Goal: Task Accomplishment & Management: Use online tool/utility

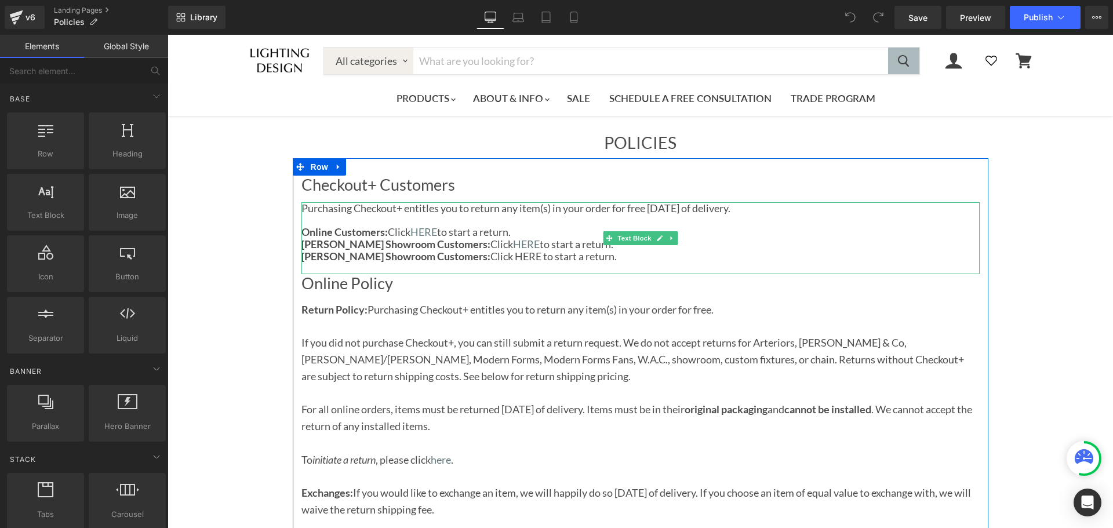
click at [474, 254] on p "[PERSON_NAME] Showroom Customers: Click HERE to start a return." at bounding box center [640, 256] width 678 height 12
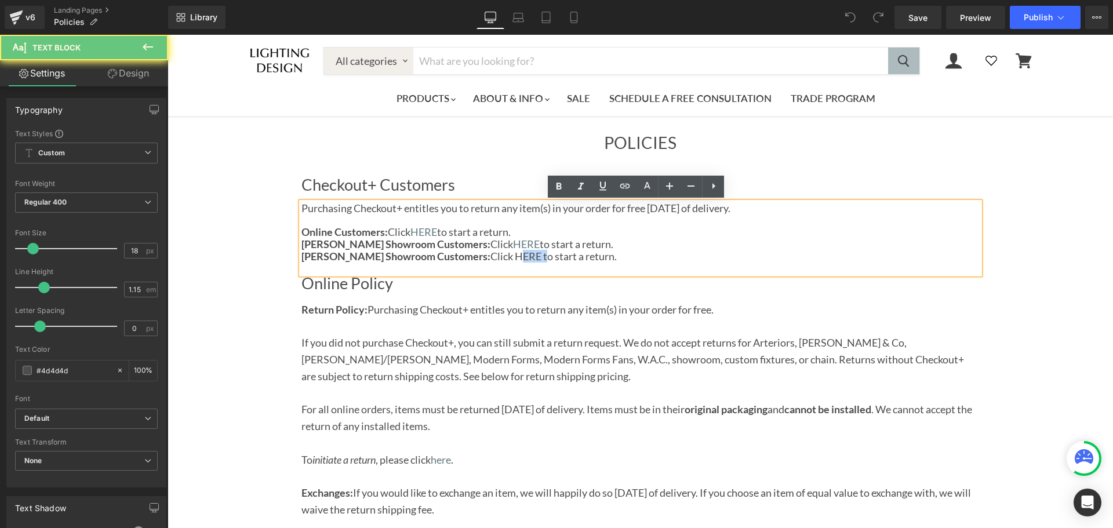
click at [474, 254] on p "[PERSON_NAME] Showroom Customers: Click HERE to start a return." at bounding box center [640, 256] width 678 height 12
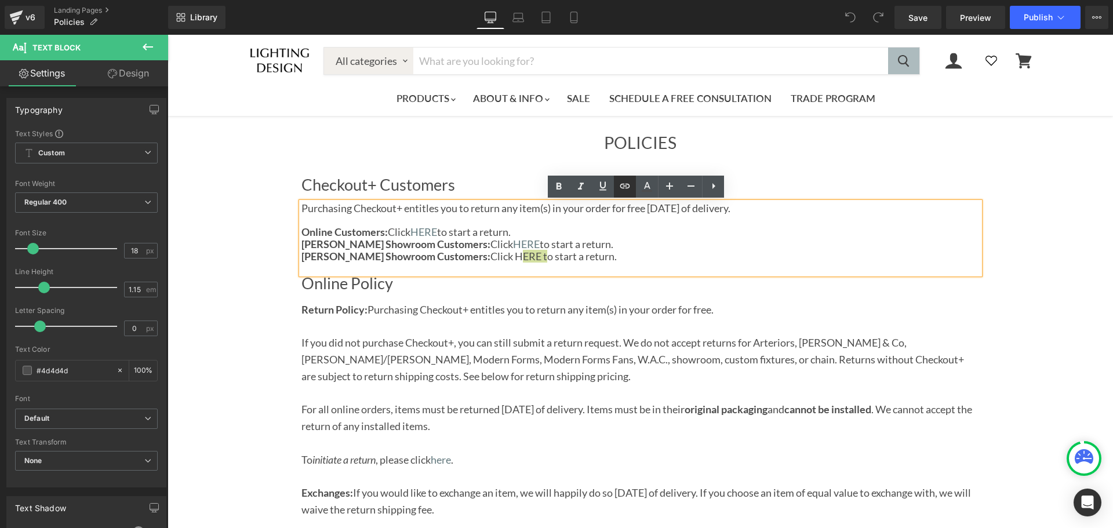
click at [630, 190] on icon at bounding box center [625, 186] width 14 height 14
click at [508, 285] on input "text" at bounding box center [509, 281] width 179 height 29
paste input "[URL][PERSON_NAME][DOMAIN_NAME]"
type input "[URL][PERSON_NAME][DOMAIN_NAME]"
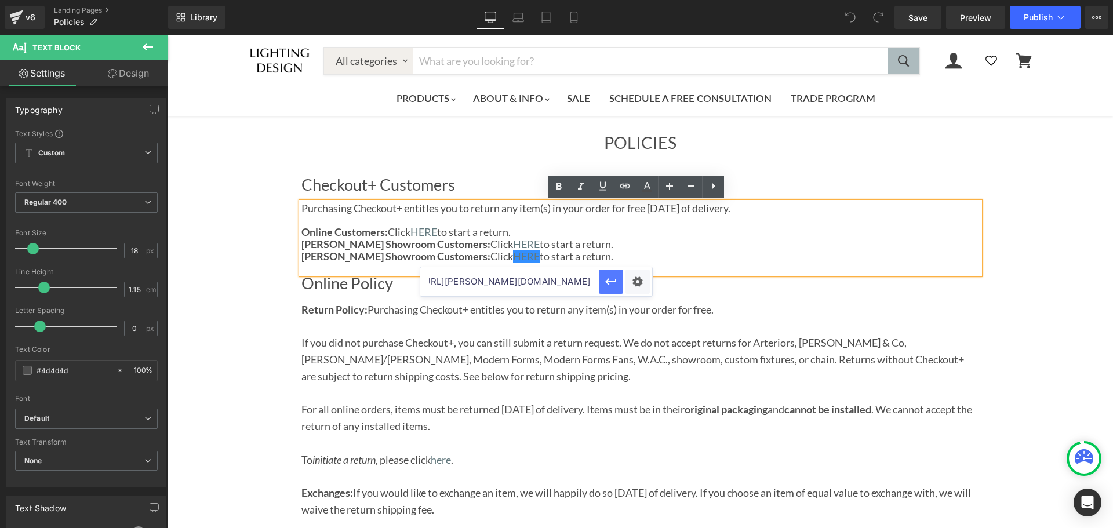
click at [617, 281] on icon "button" at bounding box center [611, 282] width 14 height 14
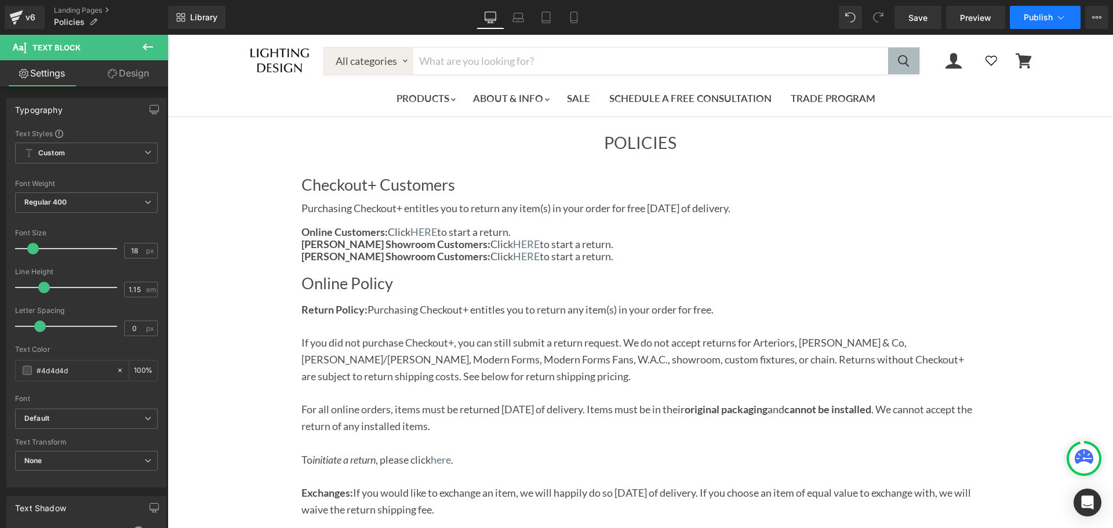
click at [1045, 20] on span "Publish" at bounding box center [1038, 17] width 29 height 9
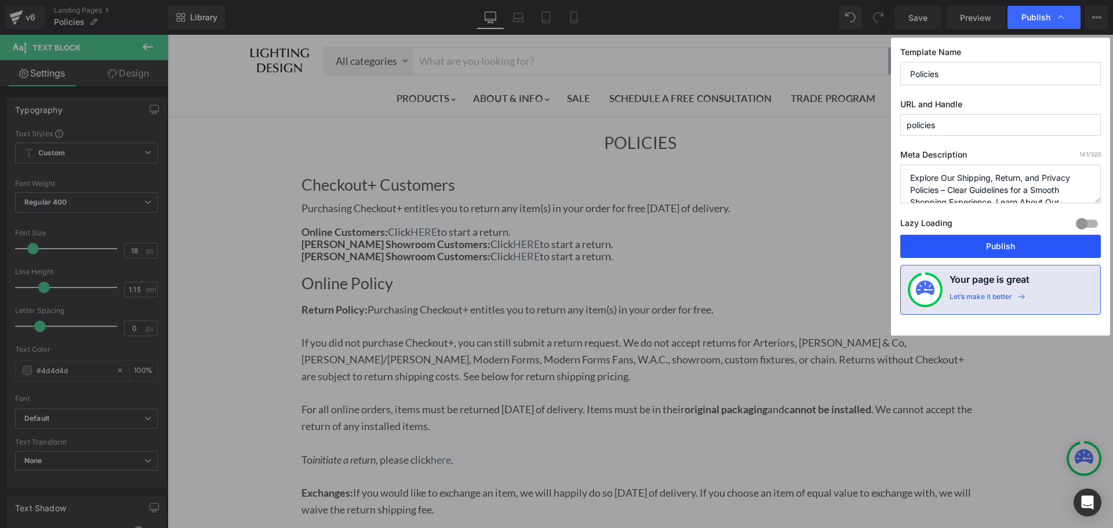
drag, startPoint x: 867, startPoint y: 205, endPoint x: 1035, endPoint y: 239, distance: 171.1
click at [1035, 239] on button "Publish" at bounding box center [1000, 246] width 201 height 23
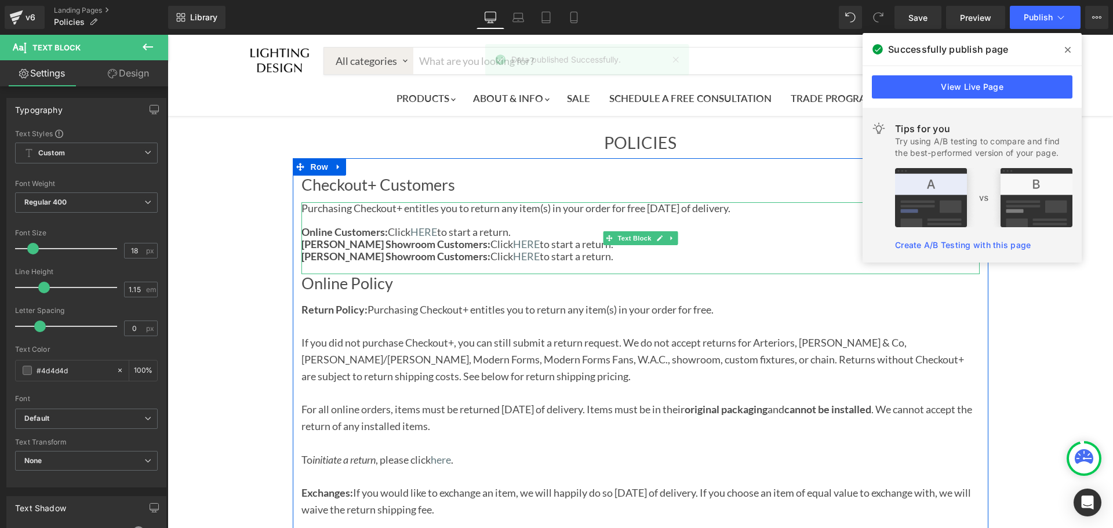
click at [555, 254] on p "[PERSON_NAME] Showroom Customers: Click HERE to start a return." at bounding box center [640, 256] width 678 height 12
